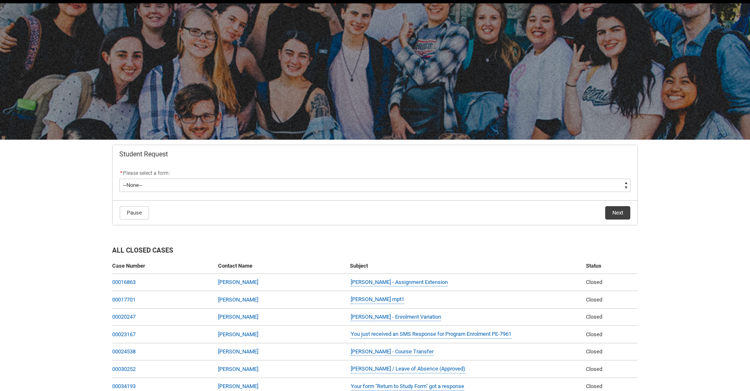
scroll to position [28, 0]
click at [340, 197] on flowruntime-lwc-body "* Please select a form: * --None-- Academic Transcript Application to Appeal As…" at bounding box center [375, 181] width 525 height 37
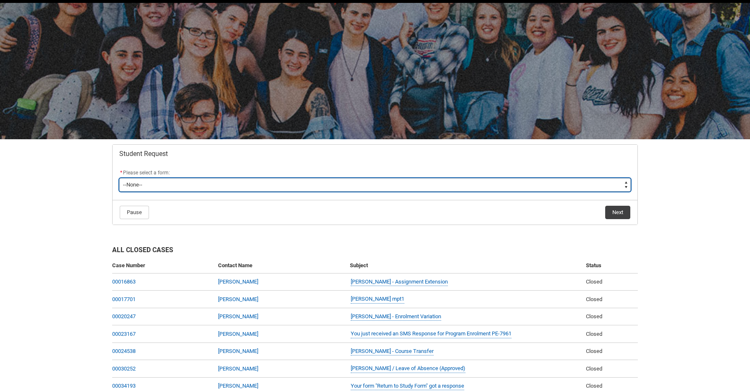
type lightning-select "Special_Consideration_Choice"
select select "Special_Consideration_Choice"
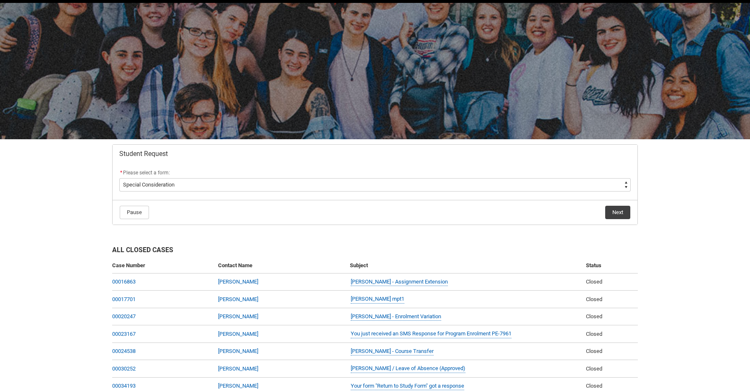
click at [611, 214] on button "Next" at bounding box center [617, 212] width 25 height 13
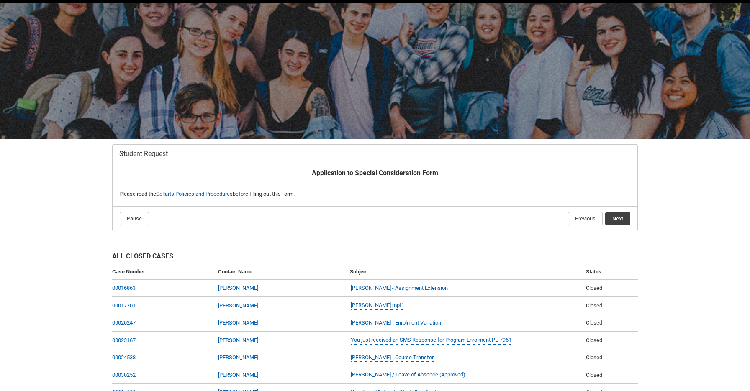
scroll to position [89, 0]
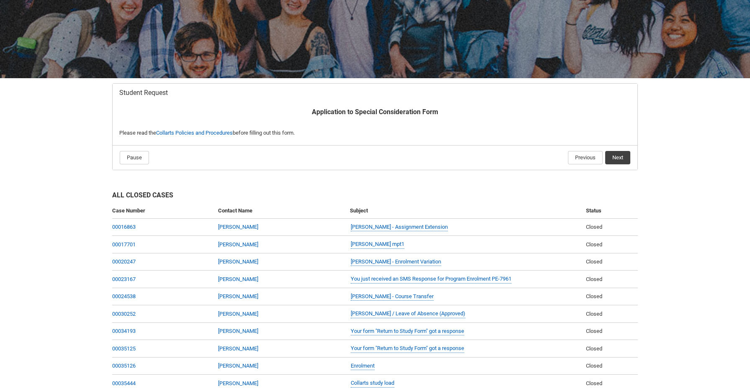
click at [620, 154] on button "Next" at bounding box center [617, 157] width 25 height 13
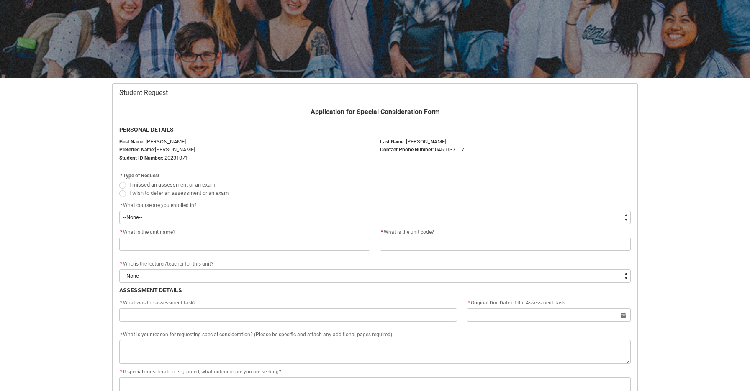
click at [123, 185] on span "Redu_Student_Request flow" at bounding box center [122, 185] width 7 height 7
click at [119, 180] on input "I missed an assessment or an exam" at bounding box center [119, 180] width 0 height 0
radio input "true"
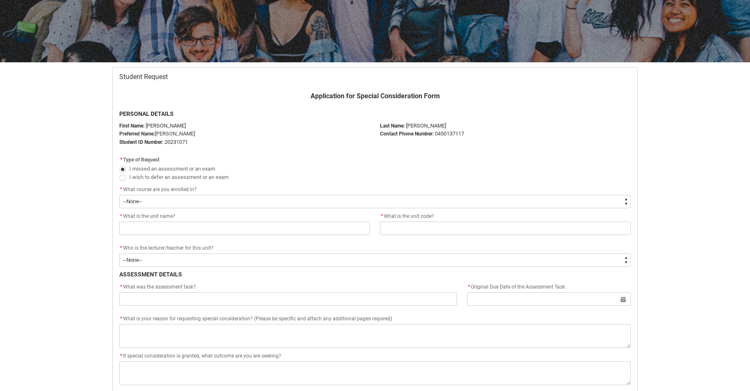
scroll to position [105, 0]
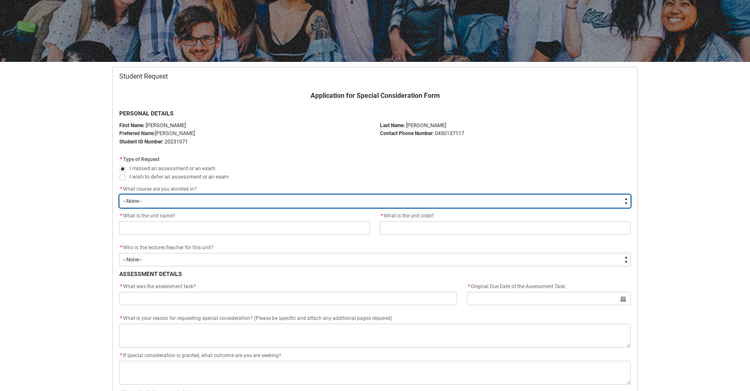
type lightning-select "recordPicklist_ProgramEnrollment.a0jOZ000003VJr3YAG"
select select "recordPicklist_ProgramEnrollment.a0jOZ000003VJr3YAG"
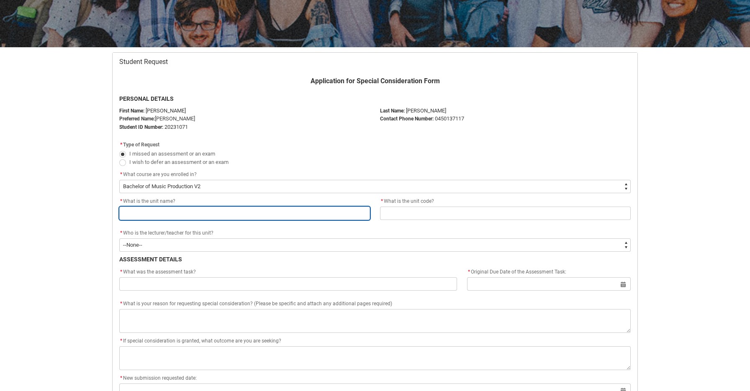
click at [174, 208] on input "Redu_Student_Request flow" at bounding box center [244, 213] width 251 height 13
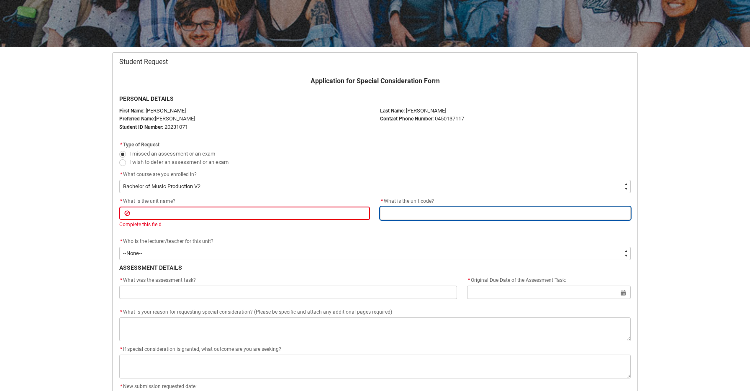
click at [429, 213] on input "Redu_Student_Request flow" at bounding box center [505, 213] width 251 height 13
type lightning-primitive-input-simple "A"
type input "A"
type lightning-primitive-input-simple "AP"
type input "AP"
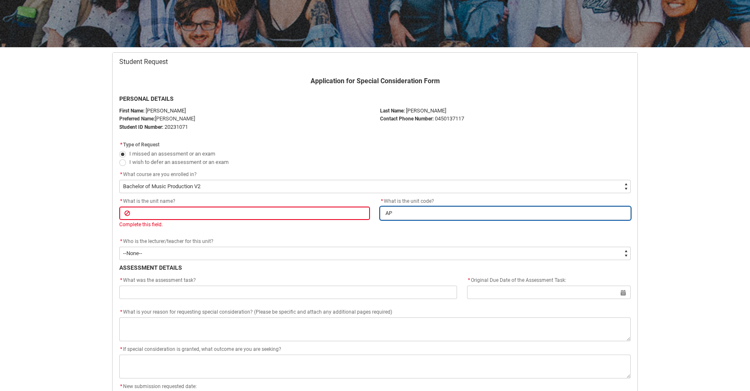
type lightning-primitive-input-simple "APR"
type input "APR"
type lightning-primitive-input-simple "APRM"
type input "APRM"
type lightning-primitive-input-simple "APRMA"
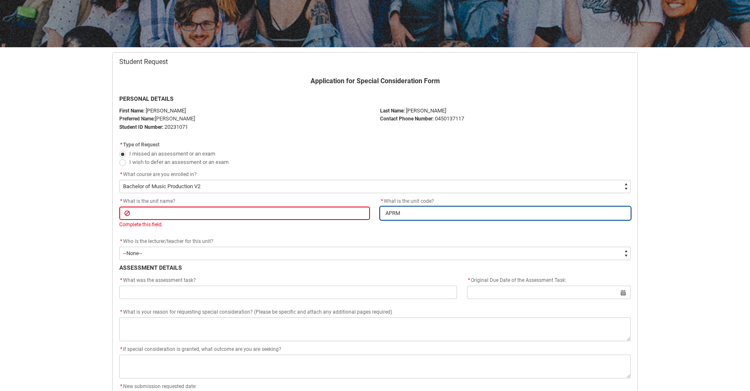
type input "APRMA"
type lightning-primitive-input-simple "APRMAS"
type input "APRMAS"
type lightning-primitive-input-simple "APRMASS"
type input "APRMASS"
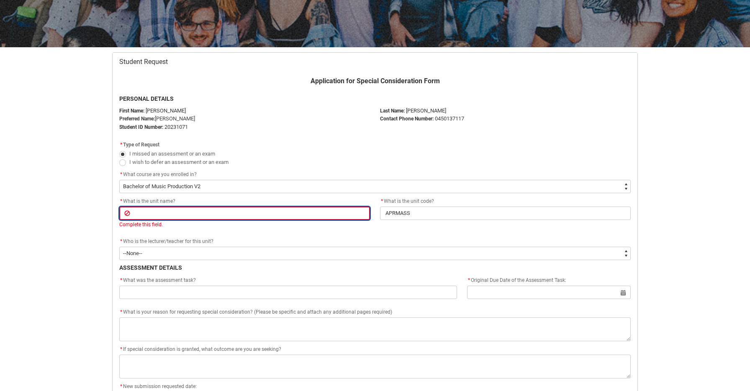
click at [240, 212] on input "Redu_Student_Request flow" at bounding box center [244, 213] width 251 height 13
type lightning-primitive-input-simple "M"
type input "M"
type lightning-primitive-input-simple "Ma"
type input "Ma"
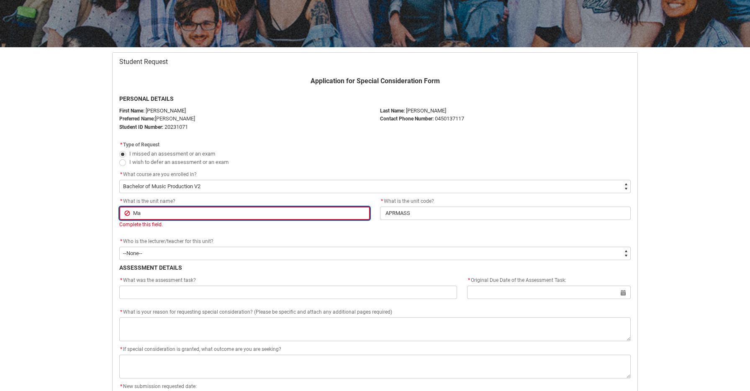
type lightning-primitive-input-simple "Mas"
type input "Mas"
type lightning-primitive-input-simple "Mass"
type input "Mass"
type lightning-primitive-input-simple "Masst"
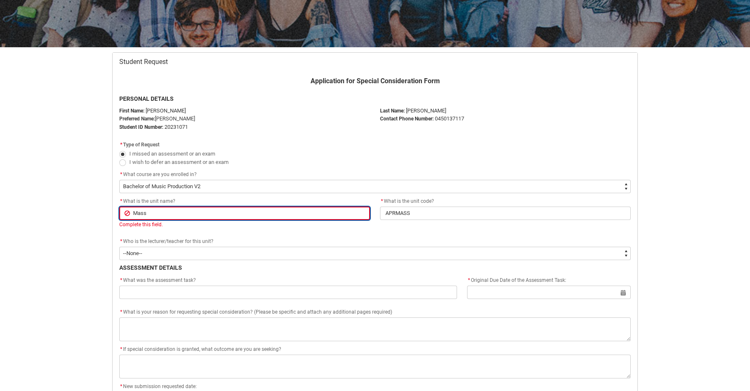
type input "Masst"
type lightning-primitive-input-simple "Masste"
type input "Masste"
type lightning-primitive-input-simple "Masster"
type input "Masster"
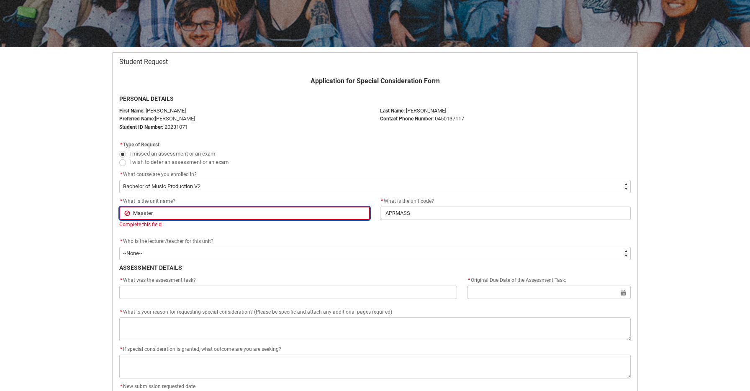
type lightning-primitive-input-simple "Massteri"
type input "Massteri"
type lightning-primitive-input-simple "Massterin"
type input "Massterin"
type lightning-primitive-input-simple "Masstering"
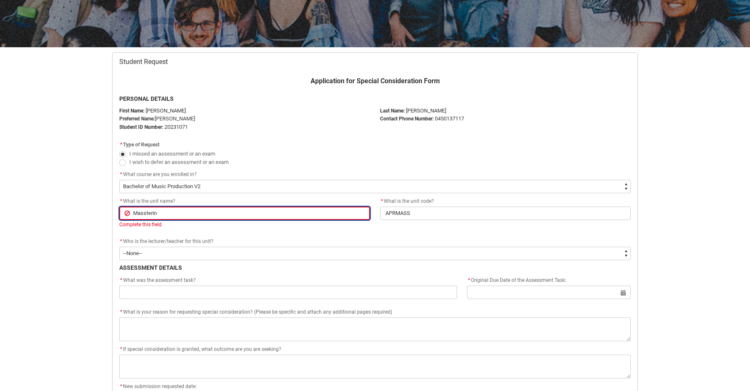
type input "Masstering"
type lightning-primitive-input-simple "Mastering"
type input "Mastering"
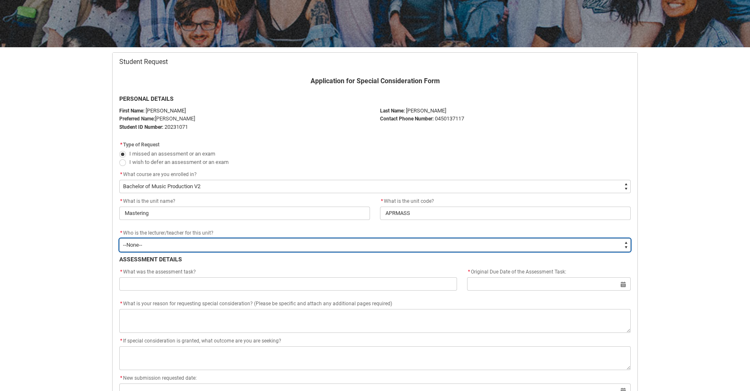
type lightning-select "Faculty_NamefromAtoM.0035g00000b9AYSAA2"
select select "Faculty_NamefromAtoM.0035g00000b9AYSAA2"
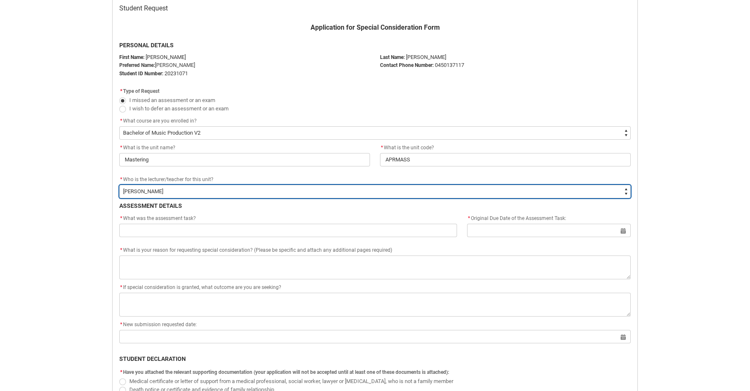
scroll to position [204, 0]
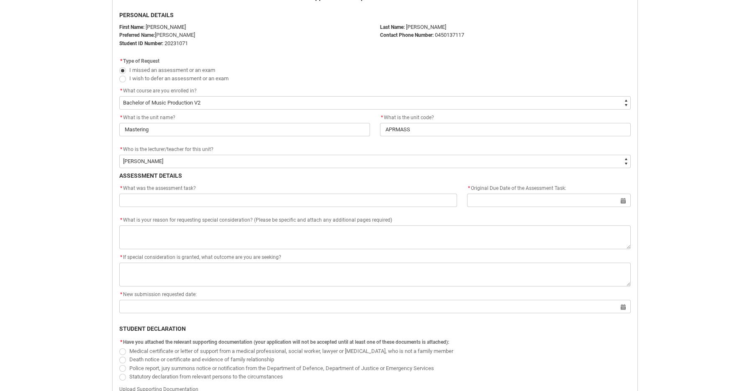
click at [289, 206] on flowruntime-screen-field "* What was the assessment task?" at bounding box center [288, 197] width 348 height 27
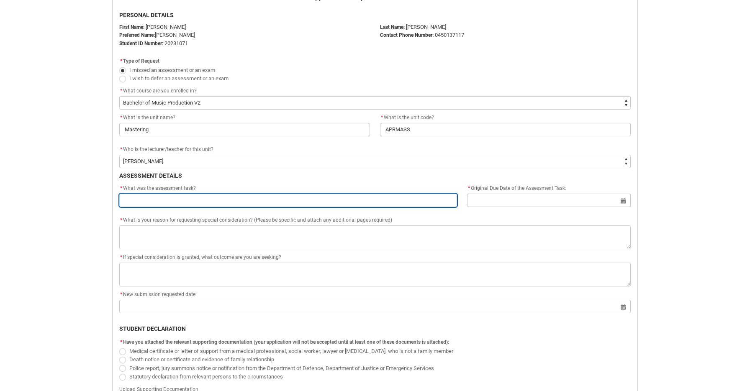
click at [290, 200] on input "Redu_Student_Request flow" at bounding box center [288, 200] width 338 height 13
type lightning-primitive-input-simple "M"
type input "M"
type lightning-primitive-input-simple "Ma"
type input "Ma"
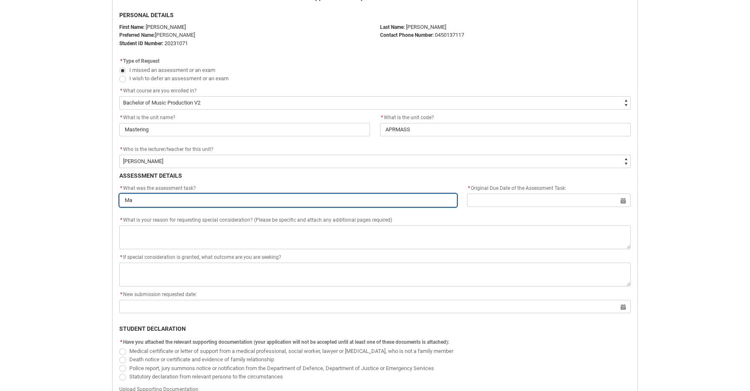
type lightning-primitive-input-simple "Mas"
type input "Mas"
type lightning-primitive-input-simple "Mast"
type input "Mast"
type lightning-primitive-input-simple "Maste"
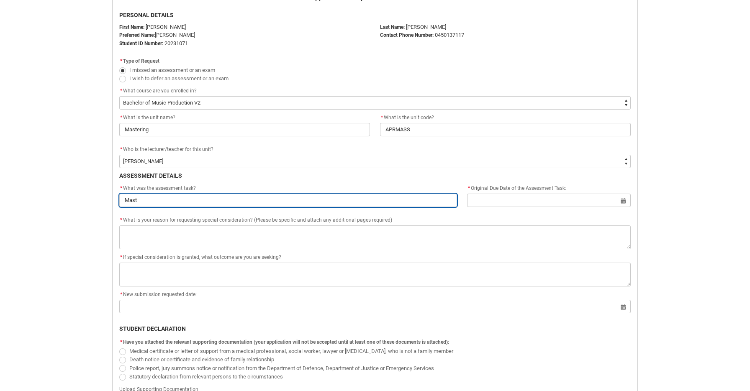
type input "Maste"
type lightning-primitive-input-simple "Master"
type input "Master"
type lightning-primitive-input-simple "Master="
type input "Master="
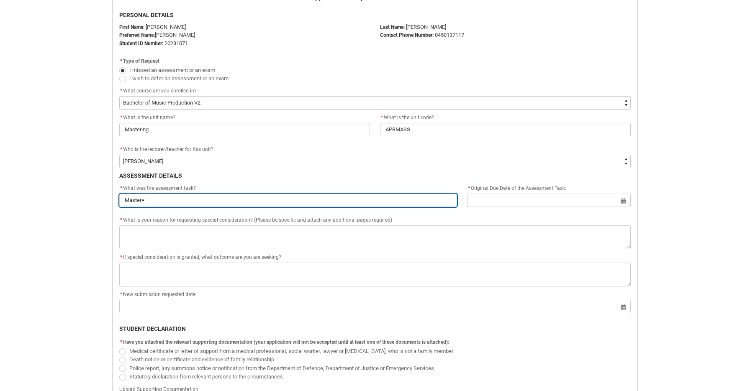
type lightning-primitive-input-simple "Master"
type input "Master"
type lightning-primitive-input-simple "Maste"
type input "Maste"
type lightning-primitive-input-simple "Mast"
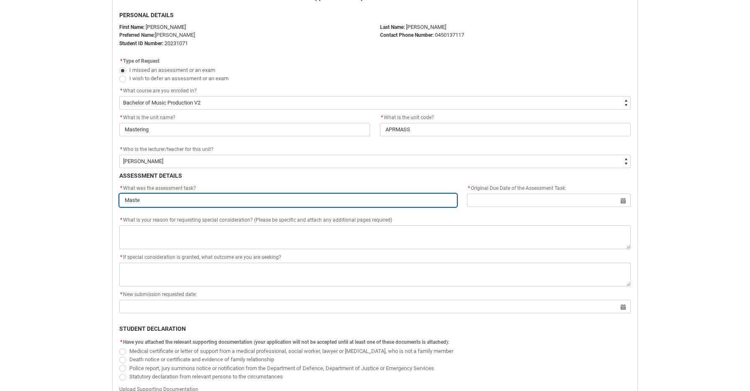
type input "Mast"
type lightning-primitive-input-simple "Mas"
type input "Mas"
type lightning-primitive-input-simple "Ma"
type input "Ma"
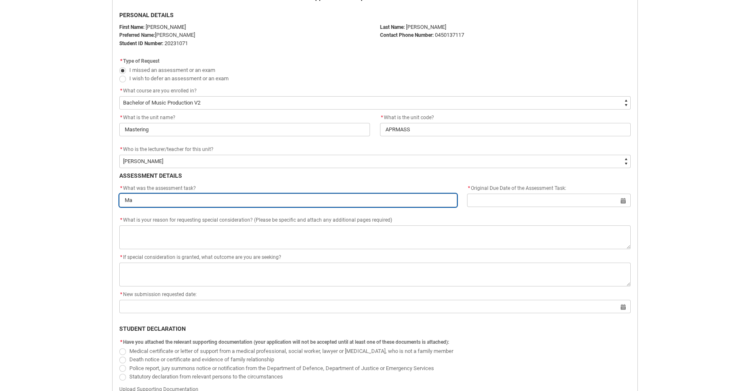
type lightning-primitive-input-simple "M"
type input "M"
type lightning-primitive-input-simple "A"
type input "A"
type lightning-primitive-input-simple "As"
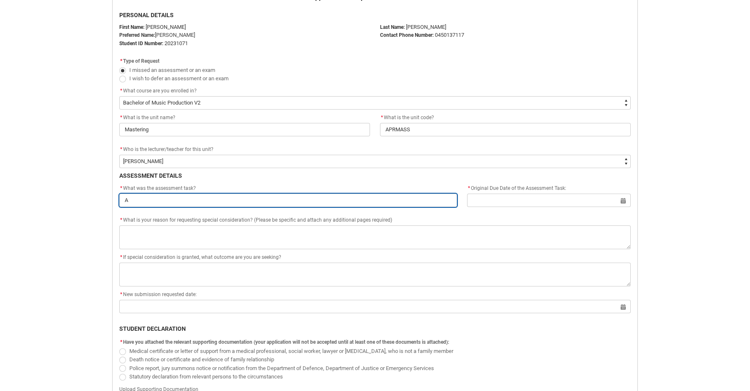
type input "As"
type lightning-primitive-input-simple "Ass"
type input "Ass"
type lightning-primitive-input-simple "Assi"
type input "Assi"
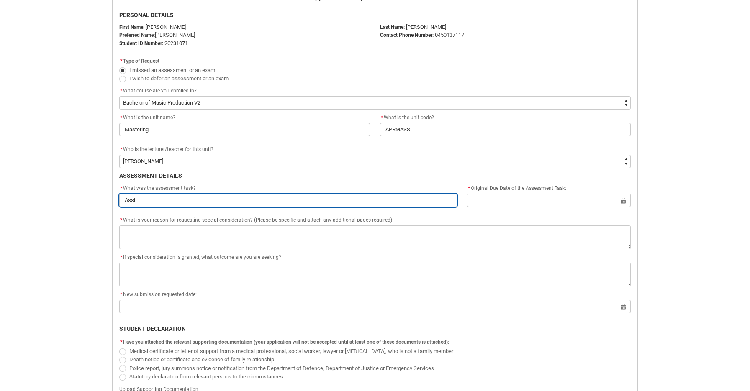
type lightning-primitive-input-simple "Assig"
type input "Assig"
type lightning-primitive-input-simple "Assign"
type input "Assign"
type lightning-primitive-input-simple "Assignm"
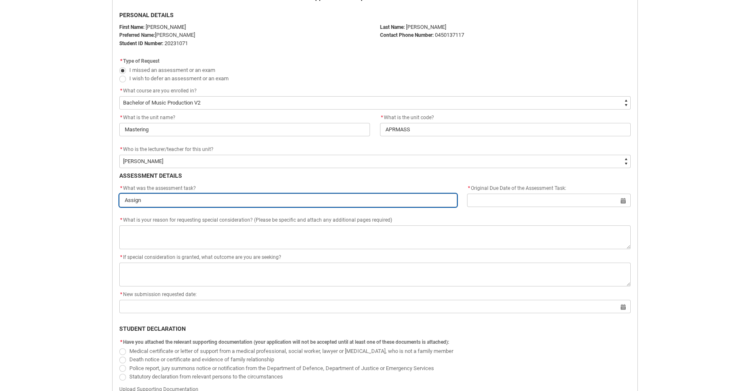
type input "Assignm"
type lightning-primitive-input-simple "Assignme"
type input "Assignme"
type lightning-primitive-input-simple "Assignmen"
type input "Assignmen"
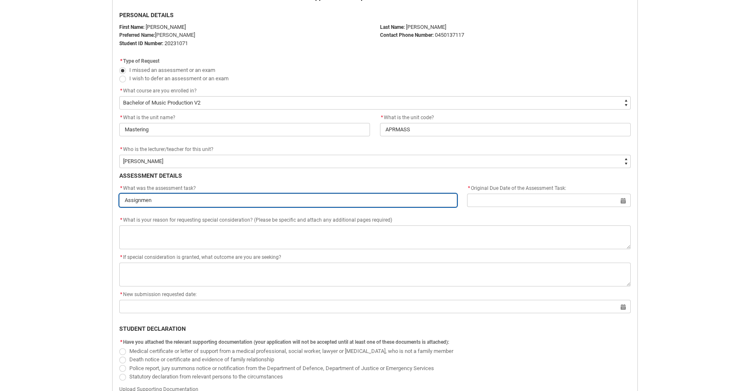
type lightning-primitive-input-simple "Assignment"
type input "Assignment"
type lightning-primitive-input-simple "Assignment"
type input "Assignment"
type lightning-primitive-input-simple "Assignment 2"
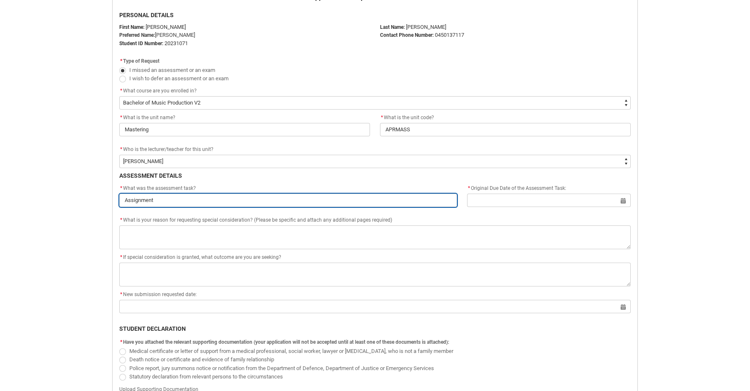
type input "Assignment 2"
type lightning-primitive-input-simple "Assignment 2"
type input "Assignment 2"
type lightning-primitive-input-simple "Assignment 2 M"
type input "Assignment 2 M"
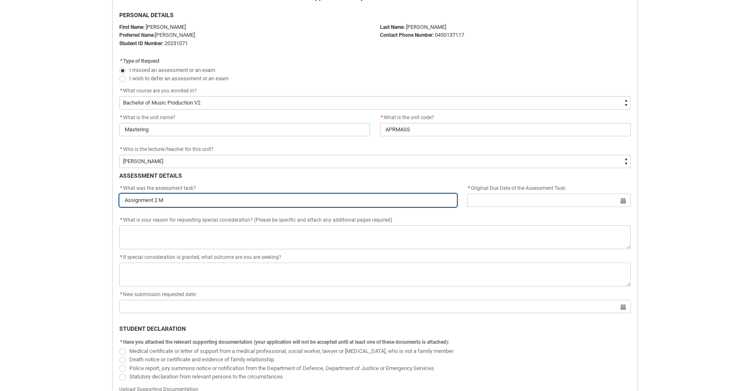
type lightning-primitive-input-simple "Assignment 2 Ma"
type input "Assignment 2 Ma"
type lightning-primitive-input-simple "Assignment 2 Mas"
type input "Assignment 2 Mas"
type lightning-primitive-input-simple "Assignment 2 Mast"
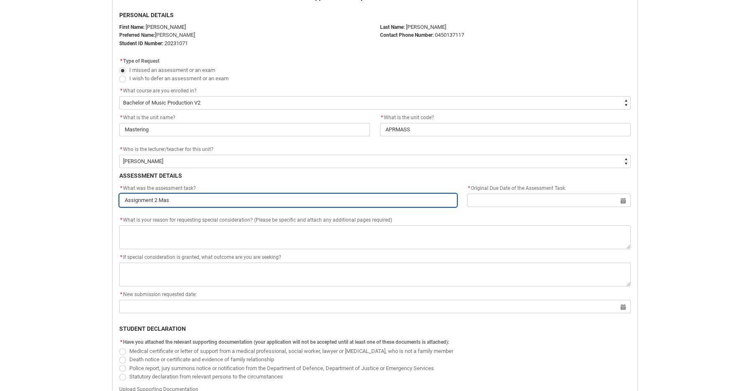
type input "Assignment 2 Mast"
type lightning-primitive-input-simple "Assignment 2 Maste"
type input "Assignment 2 Maste"
type lightning-primitive-input-simple "Assignment 2 Master"
type input "Assignment 2 Master"
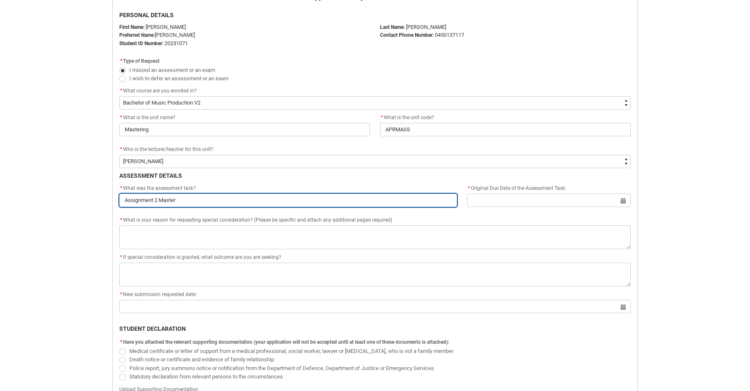
type lightning-primitive-input-simple "Assignment 2 Masteri"
type input "Assignment 2 Masteri"
type lightning-primitive-input-simple "Assignment 2 Masterin"
type input "Assignment 2 Masterin"
type lightning-primitive-input-simple "Assignment 2 Mastering"
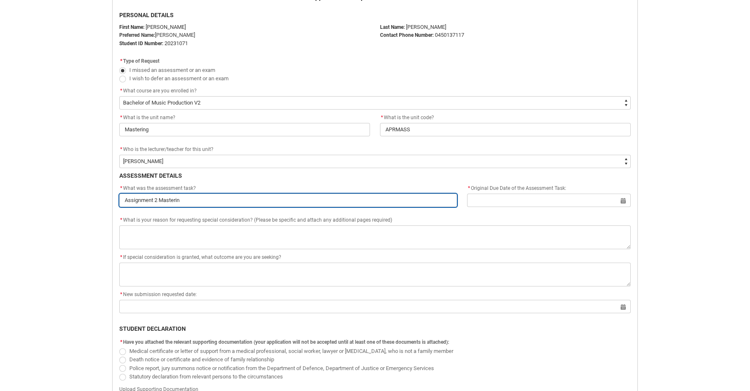
type input "Assignment 2 Mastering"
type lightning-primitive-input-simple "Assignment 2 Mastering"
type input "Assignment 2 Mastering"
type lightning-primitive-input-simple "Assignment 2 Mastering S"
type input "Assignment 2 Mastering S"
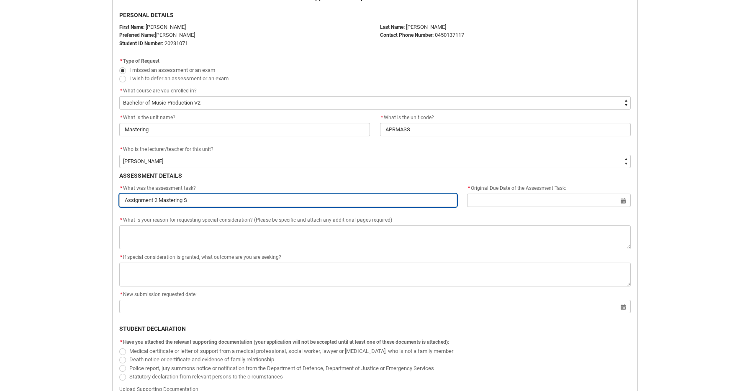
type lightning-primitive-input-simple "Assignment 2 Mastering Sp"
type input "Assignment 2 Mastering Sp"
type lightning-primitive-input-simple "Assignment 2 Mastering Spe"
type input "Assignment 2 Mastering Spe"
type lightning-primitive-input-simple "Assignment 2 Mastering Spec"
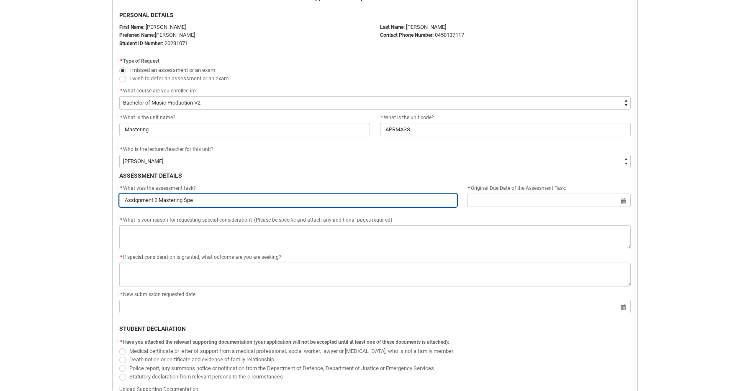
type input "Assignment 2 Mastering Spec"
type lightning-primitive-input-simple "Assignment 2 Mastering Speci"
type input "Assignment 2 Mastering Speci"
type lightning-primitive-input-simple "Assignment 2 Mastering Specia"
type input "Assignment 2 Mastering Specia"
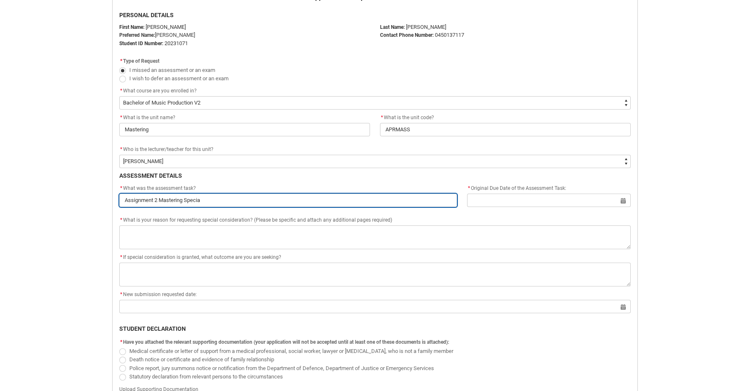
type lightning-primitive-input-simple "Assignment 2 Mastering Special"
type input "Assignment 2 Mastering Special"
type lightning-primitive-input-simple "Assignment 2 Mastering Specialists"
type input "Assignment 2 Mastering Specialists"
drag, startPoint x: 365, startPoint y: 165, endPoint x: 367, endPoint y: 159, distance: 5.8
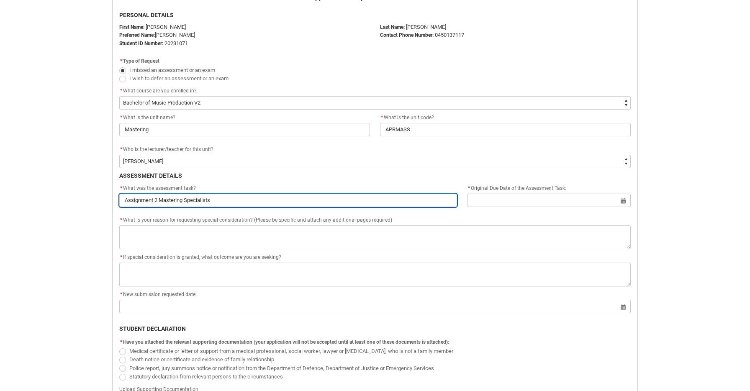
click at [367, 159] on div "Application for Special Consideration Form PERSONAL DETAILS First Name: [PERSON…" at bounding box center [374, 233] width 521 height 482
click at [277, 200] on input "Assignment 2 Mastering Specialists" at bounding box center [288, 200] width 338 height 13
type lightning-primitive-input-simple "Assignment 2 Mastering Specialists A"
type input "Assignment 2 Mastering Specialists A"
type lightning-primitive-input-simple "Assignment 2 Mastering Specialists As"
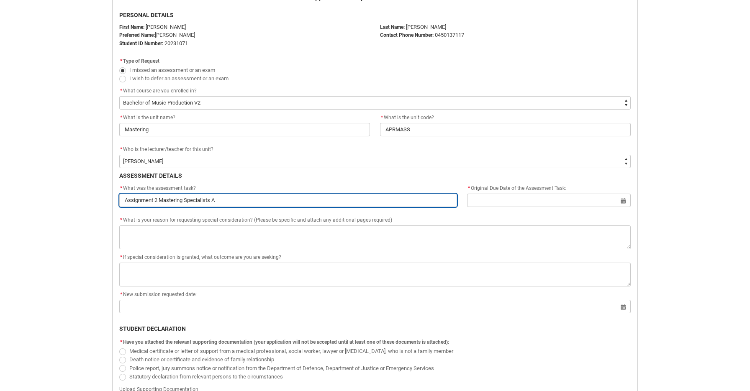
type input "Assignment 2 Mastering Specialists As"
type lightning-primitive-input-simple "Assignment 2 Mastering Specialists Ass"
type input "Assignment 2 Mastering Specialists Ass"
type lightning-primitive-input-simple "Assignment 2 Mastering Specialists Assi"
type input "Assignment 2 Mastering Specialists Assi"
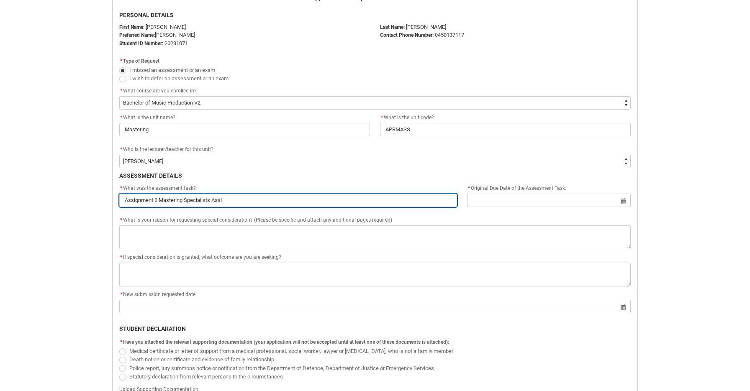
type lightning-primitive-input-simple "Assignment 2 Mastering Specialists Assig"
type input "Assignment 2 Mastering Specialists Assig"
type lightning-primitive-input-simple "Assignment 2 Mastering Specialists Assign"
type input "Assignment 2 Mastering Specialists Assign"
type lightning-primitive-input-simple "Assignment 2 Mastering Specialists Assignm"
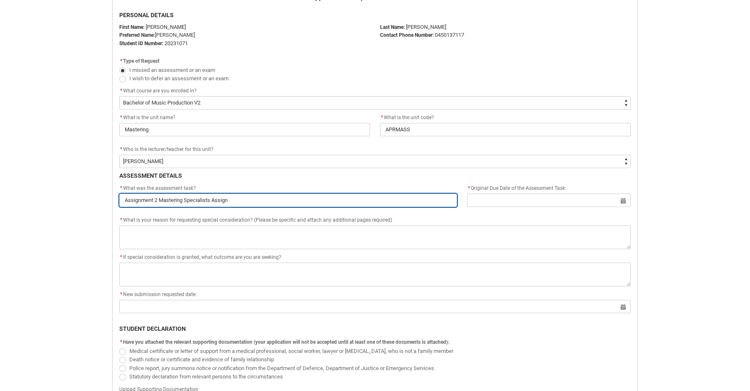
type input "Assignment 2 Mastering Specialists Assignm"
type lightning-primitive-input-simple "Assignment 2 Mastering Specialists Assignme"
type input "Assignment 2 Mastering Specialists Assignme"
type lightning-primitive-input-simple "Assignment 2 Mastering Specialists Assignmen"
type input "Assignment 2 Mastering Specialists Assignmen"
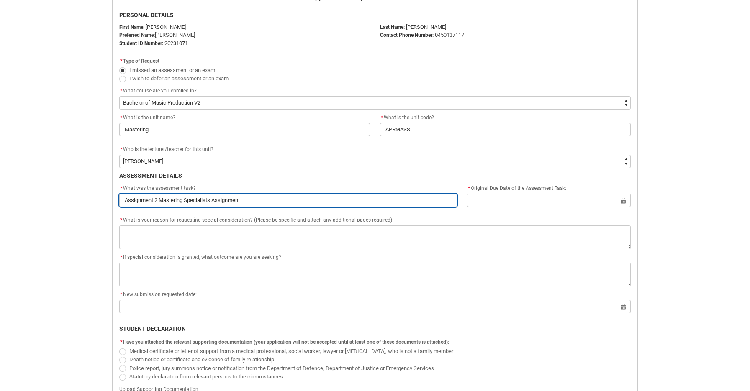
type lightning-primitive-input-simple "Assignment 2 Mastering Specialists Assignment"
type input "Assignment 2 Mastering Specialists Assignment"
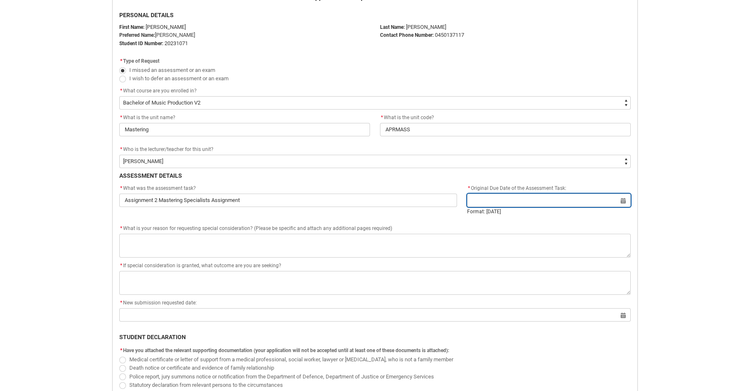
click at [513, 200] on input "Redu_Student_Request flow" at bounding box center [549, 200] width 164 height 13
select select "2025"
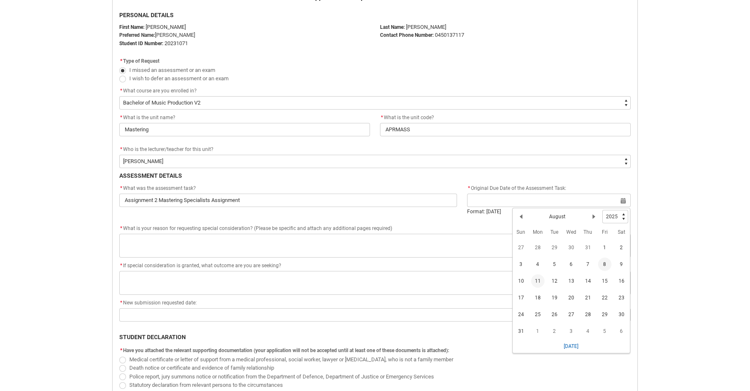
click at [606, 259] on span "8" at bounding box center [604, 264] width 13 height 13
type lightning-datepicker "[DATE]"
type lightning-input "[DATE]"
type input "[DATE]"
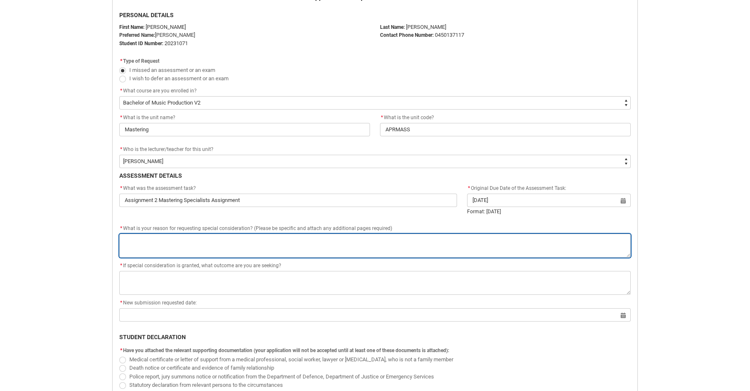
click at [411, 238] on textarea "*" at bounding box center [374, 246] width 511 height 24
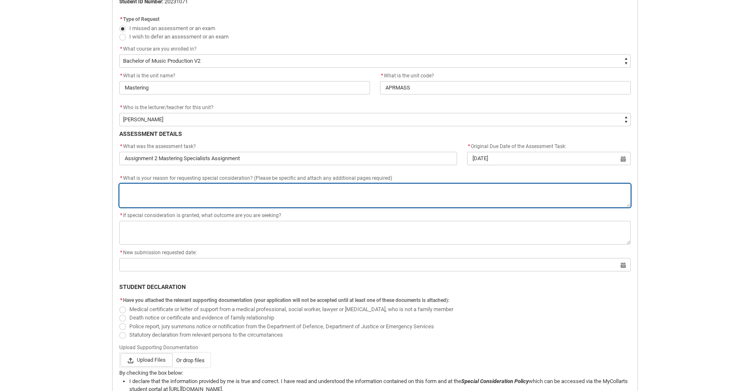
scroll to position [247, 0]
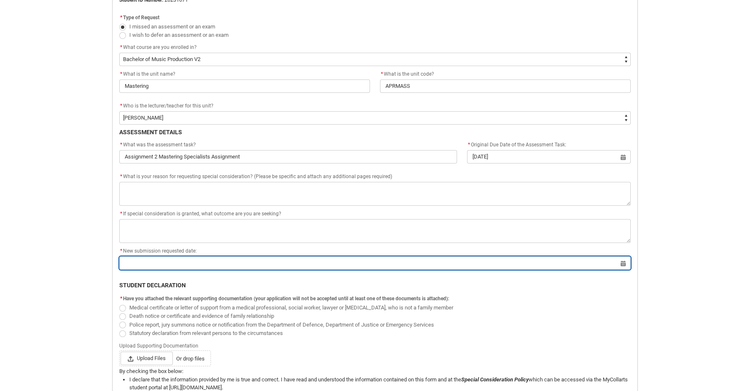
click at [331, 264] on input "Redu_Student_Request flow" at bounding box center [374, 263] width 511 height 13
select select "2025"
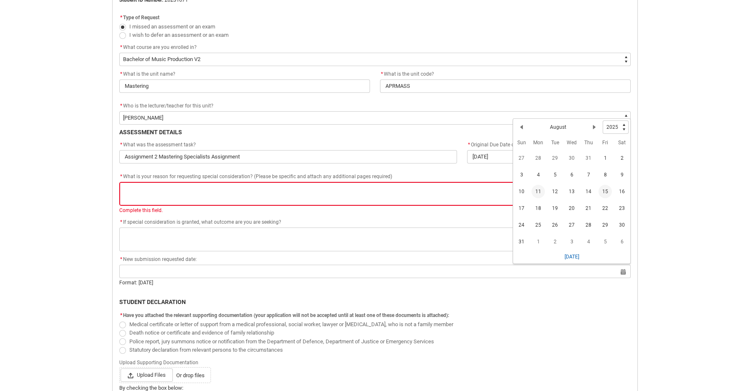
click at [607, 188] on span "15" at bounding box center [605, 191] width 13 height 13
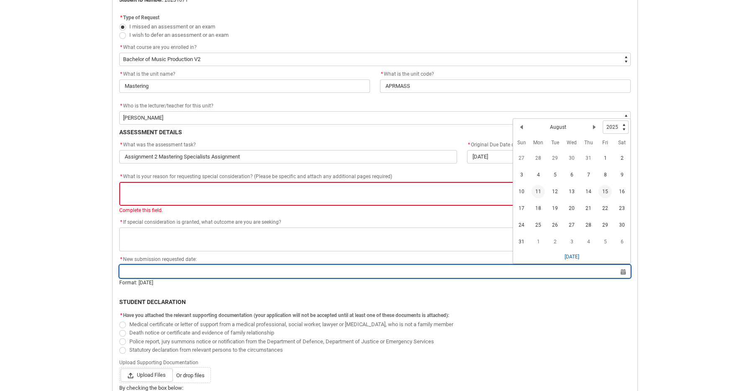
type lightning-datepicker "[DATE]"
type lightning-input "[DATE]"
type input "[DATE]"
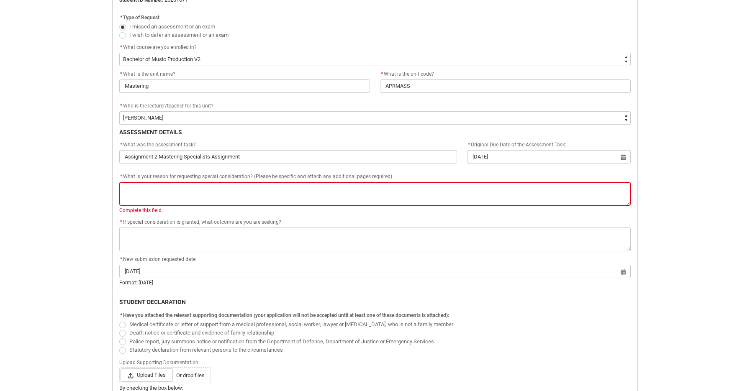
click at [346, 303] on p "STUDENT DECLARATION" at bounding box center [374, 302] width 511 height 9
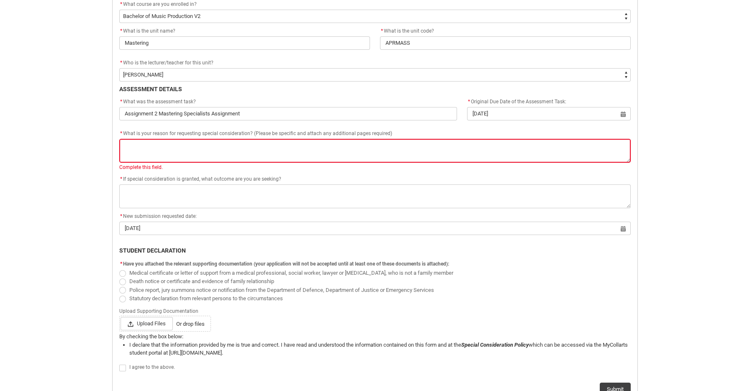
scroll to position [292, 0]
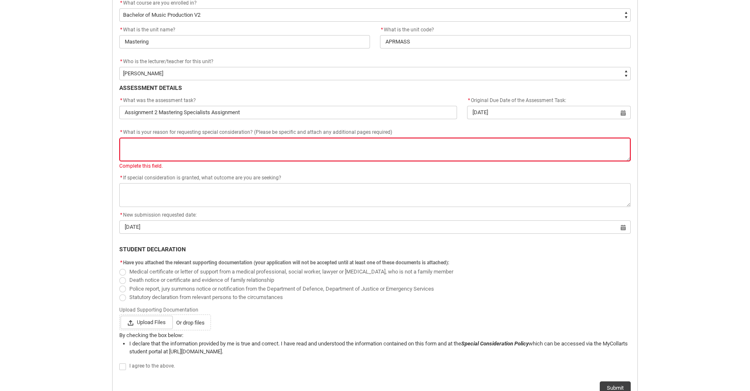
click at [122, 272] on span "Redu_Student_Request flow" at bounding box center [122, 272] width 7 height 7
click at [119, 267] on input "Medical certificate or letter of support from a medical professional, social wo…" at bounding box center [119, 267] width 0 height 0
radio input "true"
click at [121, 367] on span "Redu_Student_Request flow" at bounding box center [122, 367] width 7 height 7
click at [119, 363] on input "Redu_Student_Request flow" at bounding box center [119, 362] width 0 height 0
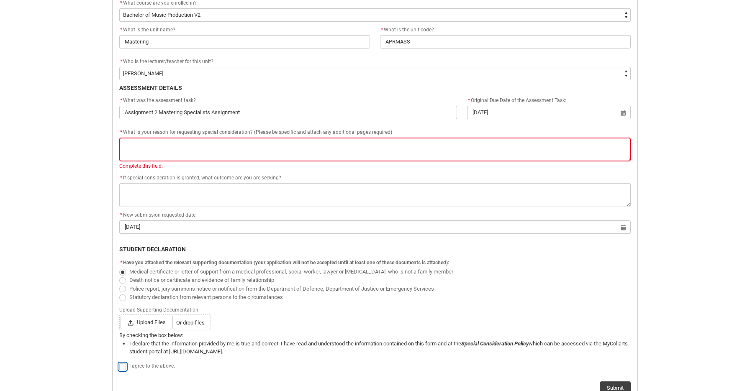
type lightning-input "true"
checkbox input "true"
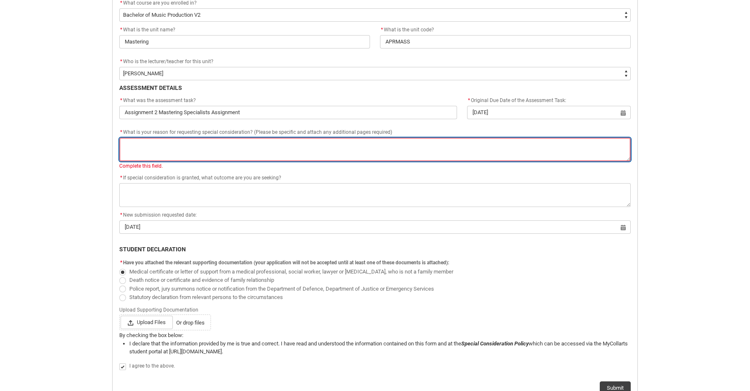
click at [334, 153] on textarea "*" at bounding box center [374, 150] width 511 height 24
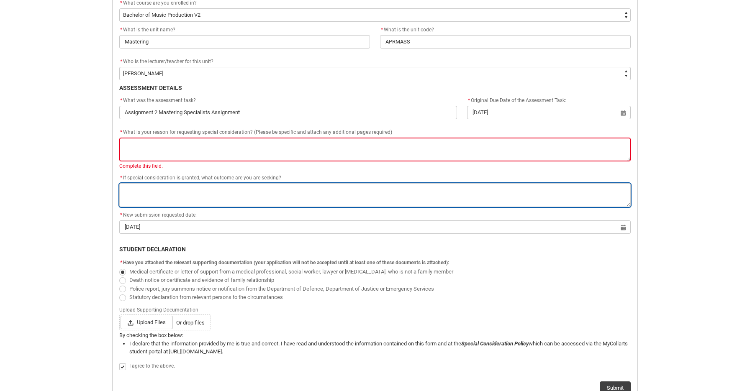
click at [301, 195] on textarea "*" at bounding box center [374, 195] width 511 height 24
type lightning-textarea "o"
type textarea "o"
type lightning-textarea "on"
type textarea "on"
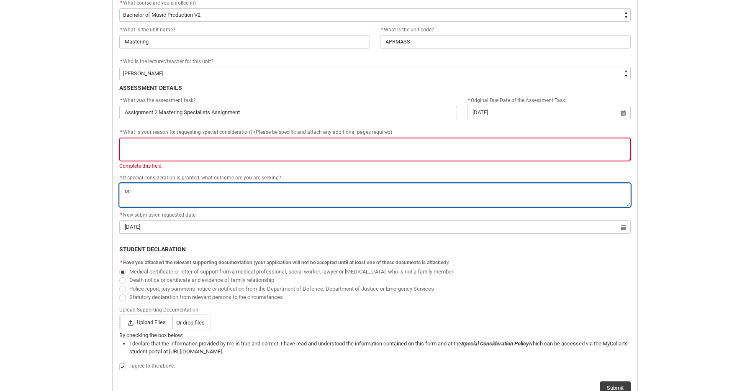
type lightning-textarea "one"
type textarea "one"
type lightning-textarea "one"
type textarea "one"
type lightning-textarea "one e"
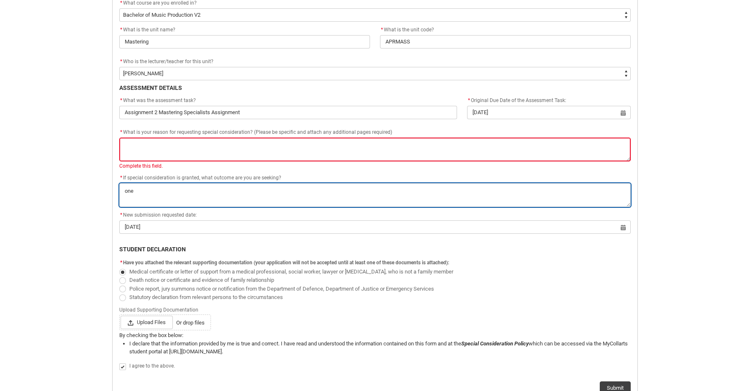
type textarea "one e"
type lightning-textarea "one ex"
type textarea "one ex"
type lightning-textarea "one ext"
type textarea "one ext"
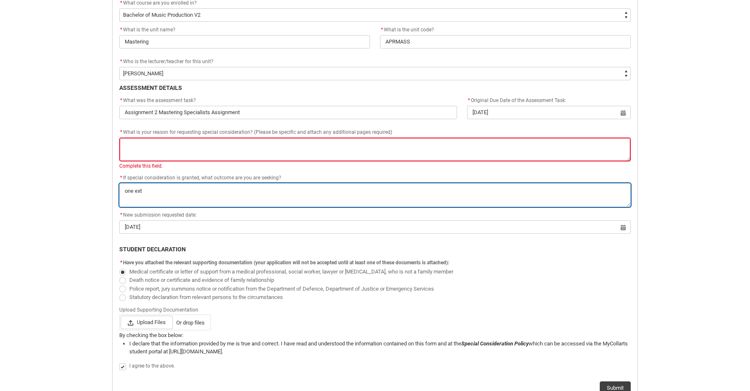
type lightning-textarea "one extr"
type textarea "one extr"
type lightning-textarea "one extra"
type textarea "one extra"
type lightning-textarea "one extra"
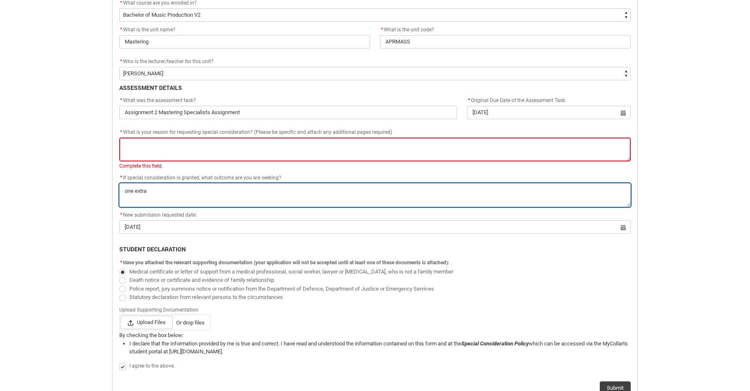
type textarea "one extra"
type lightning-textarea "one extra q"
type textarea "one extra q"
type lightning-textarea "one extra"
type textarea "one extra"
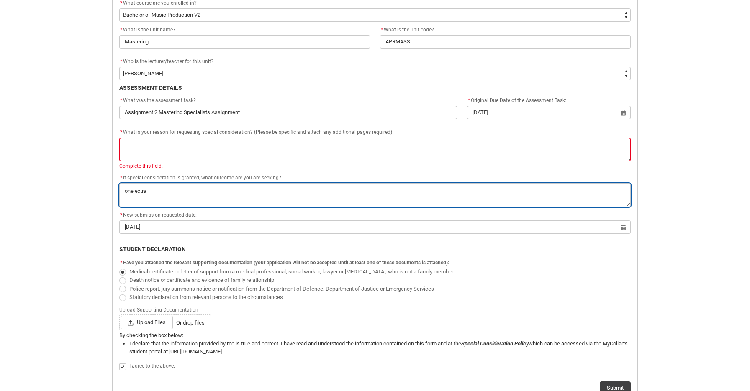
type lightning-textarea "one extra \"
type textarea "one extra \"
type lightning-textarea "one extra \w"
type textarea "one extra \w"
type lightning-textarea "one extra \we"
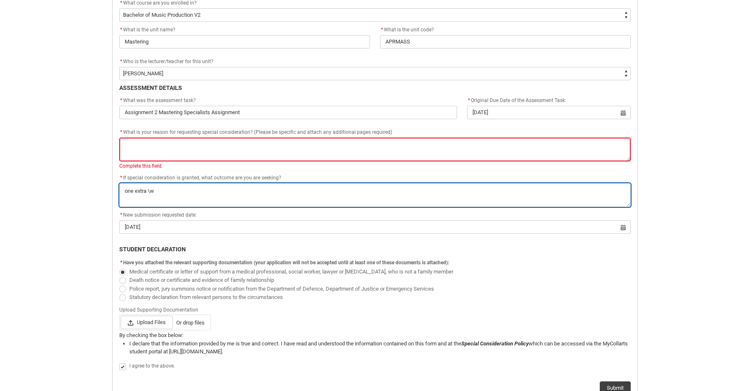
type textarea "one extra \we"
type lightning-textarea "one extra \w"
type textarea "one extra \w"
type lightning-textarea "one extra \"
type textarea "one extra \"
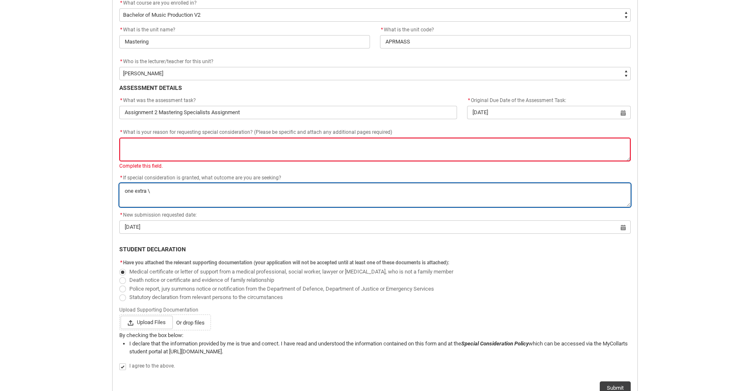
type lightning-textarea "one extra"
type textarea "one extra"
click at [243, 191] on textarea "*" at bounding box center [374, 195] width 511 height 24
drag, startPoint x: 297, startPoint y: 191, endPoint x: 254, endPoint y: 191, distance: 43.5
click at [254, 191] on textarea "*" at bounding box center [374, 195] width 511 height 24
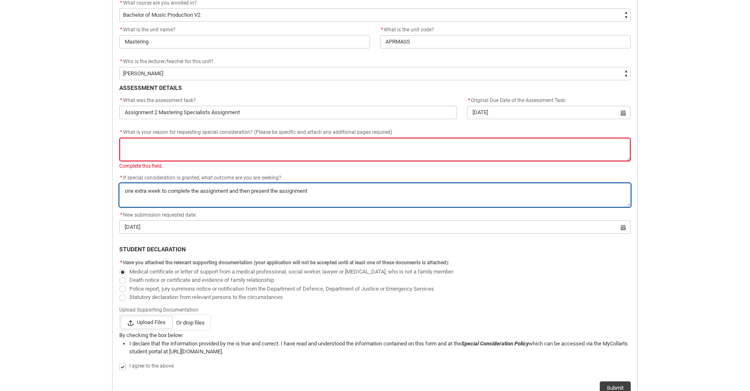
click at [319, 188] on textarea "*" at bounding box center [374, 195] width 511 height 24
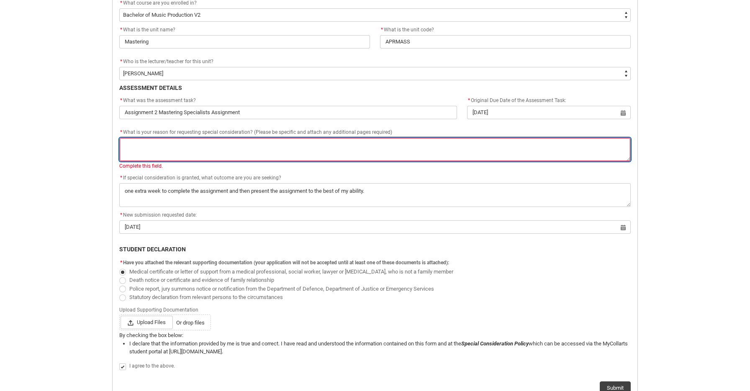
click at [314, 154] on textarea "*" at bounding box center [374, 150] width 511 height 24
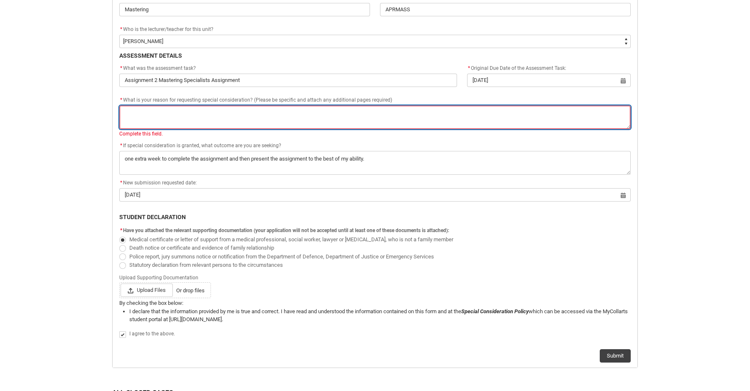
scroll to position [324, 0]
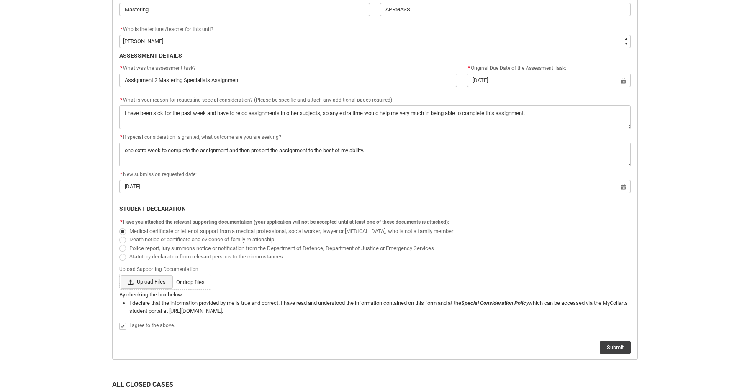
click at [154, 277] on span "Upload Files" at bounding box center [147, 281] width 52 height 13
click at [121, 275] on input "Upload Files Or drop files" at bounding box center [120, 275] width 0 height 0
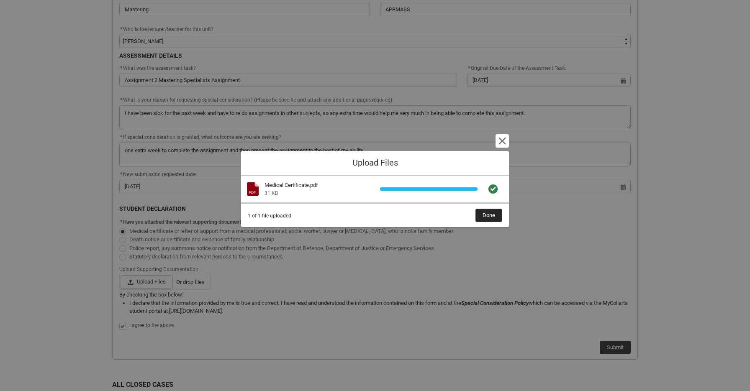
click at [497, 214] on button "Done" at bounding box center [488, 215] width 27 height 13
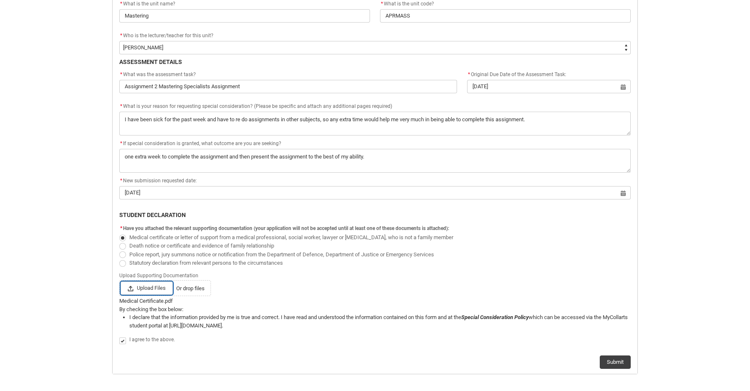
scroll to position [319, 0]
click at [303, 246] on span "Death notice or certificate and evidence of family relationship" at bounding box center [374, 245] width 511 height 8
click at [159, 283] on span "Upload Files" at bounding box center [147, 287] width 52 height 13
click at [121, 281] on input "Upload Files Or drop files" at bounding box center [120, 280] width 0 height 0
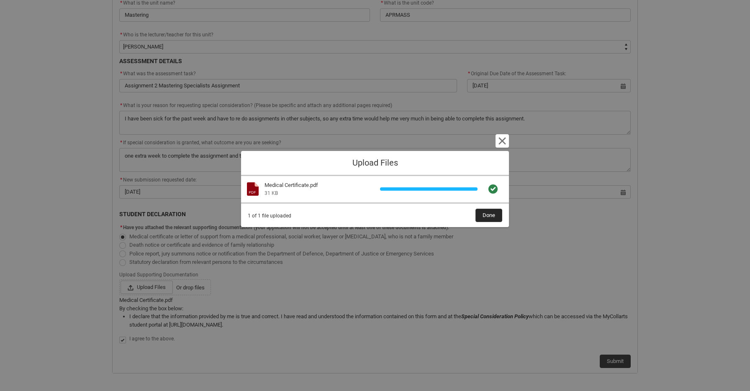
click at [486, 217] on span "Done" at bounding box center [489, 215] width 13 height 13
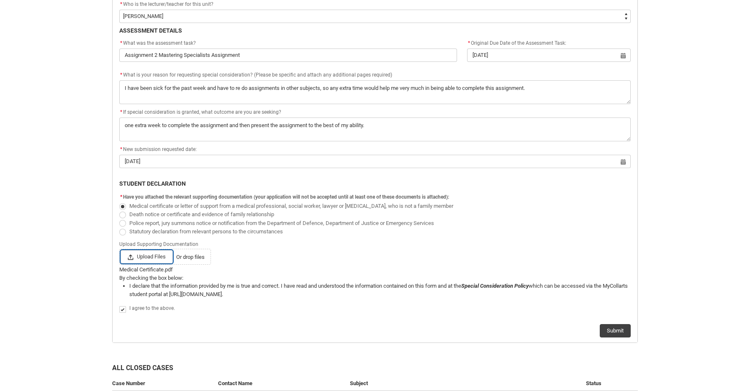
scroll to position [349, 0]
click at [616, 332] on button "Submit" at bounding box center [615, 331] width 31 height 13
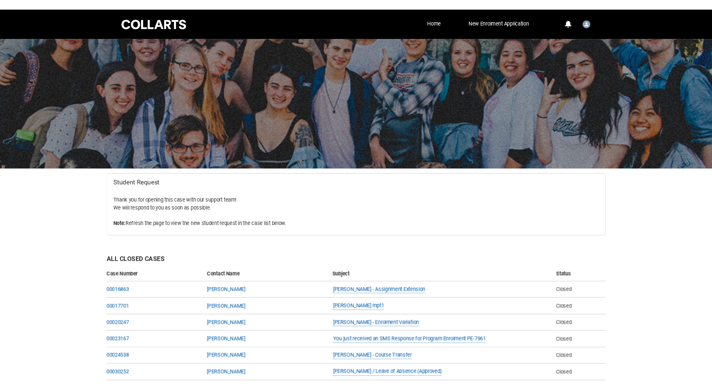
scroll to position [0, 0]
